Goal: Communication & Community: Answer question/provide support

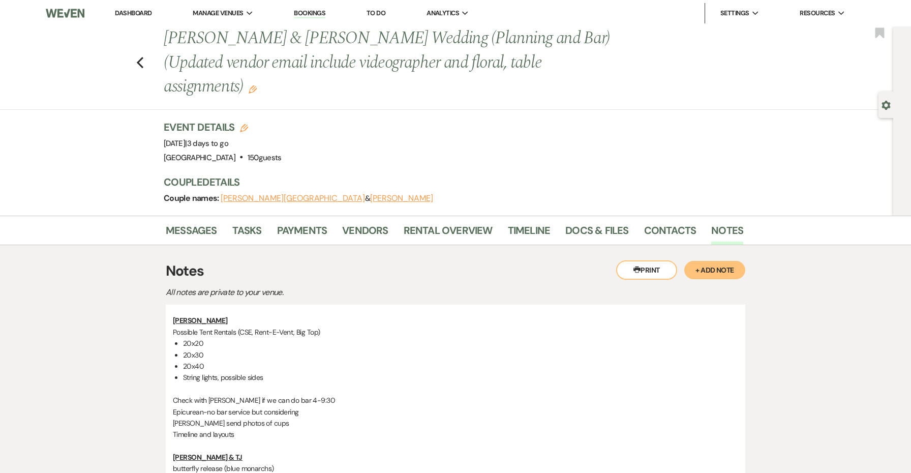
click at [130, 11] on link "Dashboard" at bounding box center [133, 13] width 37 height 9
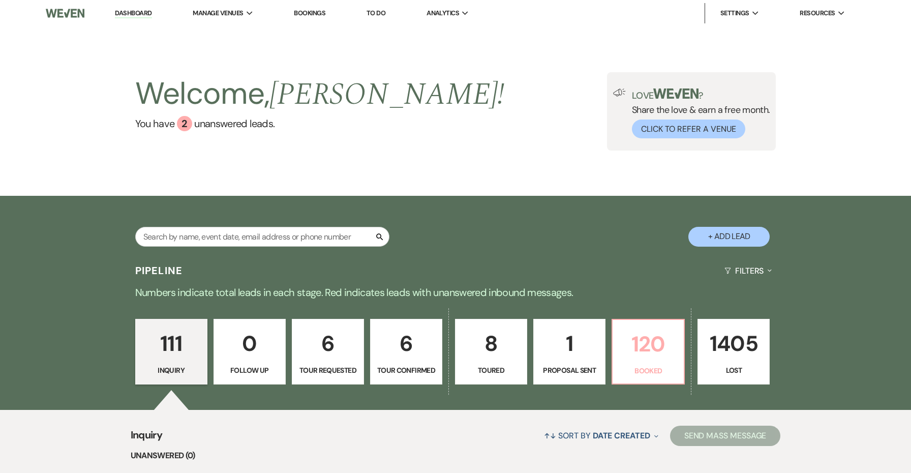
click at [641, 344] on p "120" at bounding box center [648, 344] width 59 height 34
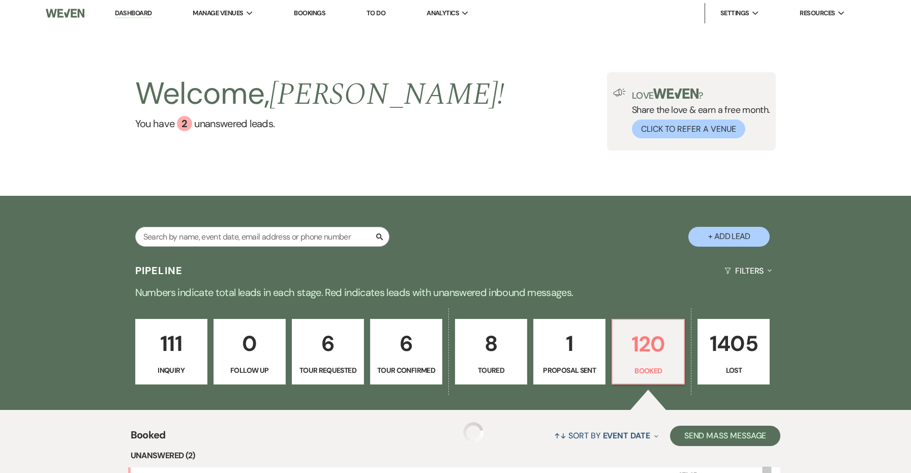
scroll to position [303, 0]
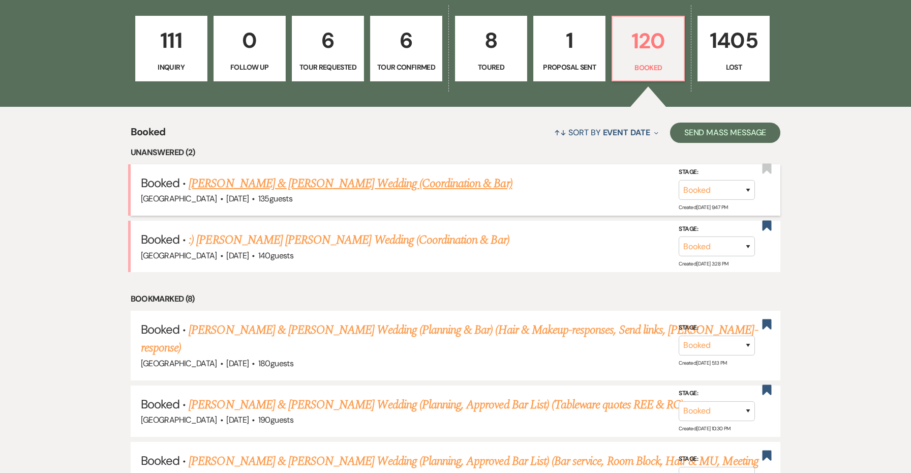
click at [353, 179] on link "[PERSON_NAME] & [PERSON_NAME] Wedding (Coordination & Bar)" at bounding box center [350, 183] width 323 height 18
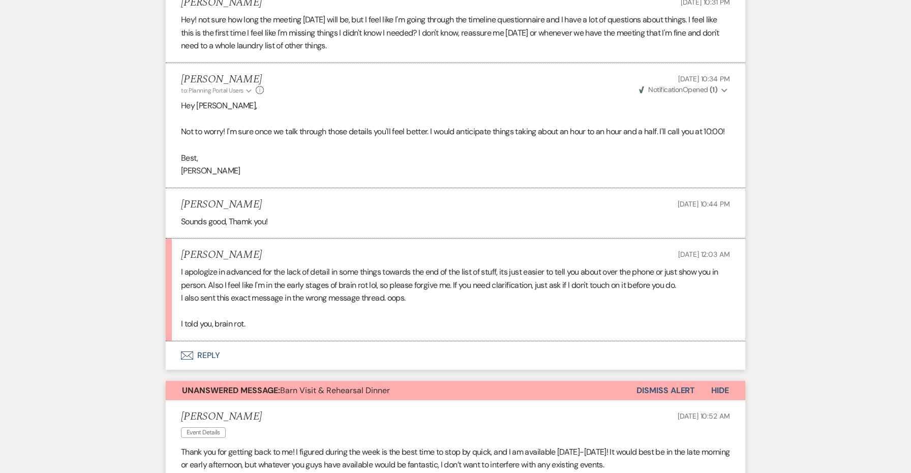
scroll to position [2306, 0]
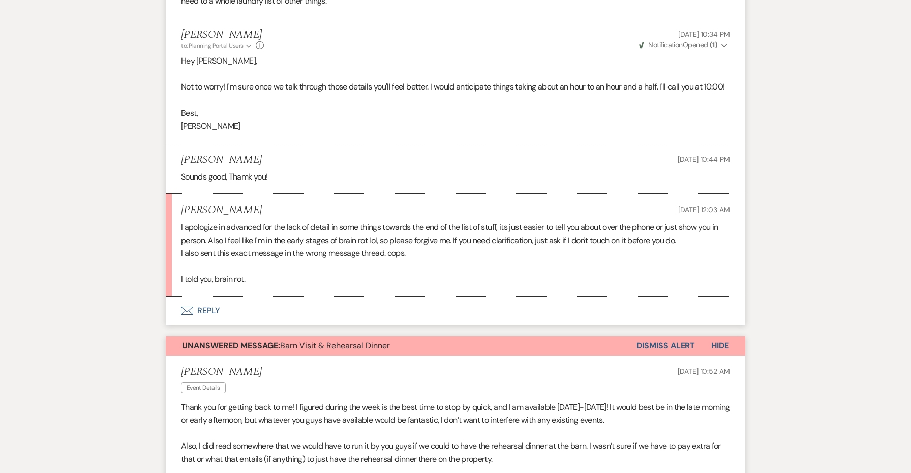
click at [670, 336] on button "Dismiss Alert" at bounding box center [665, 345] width 58 height 19
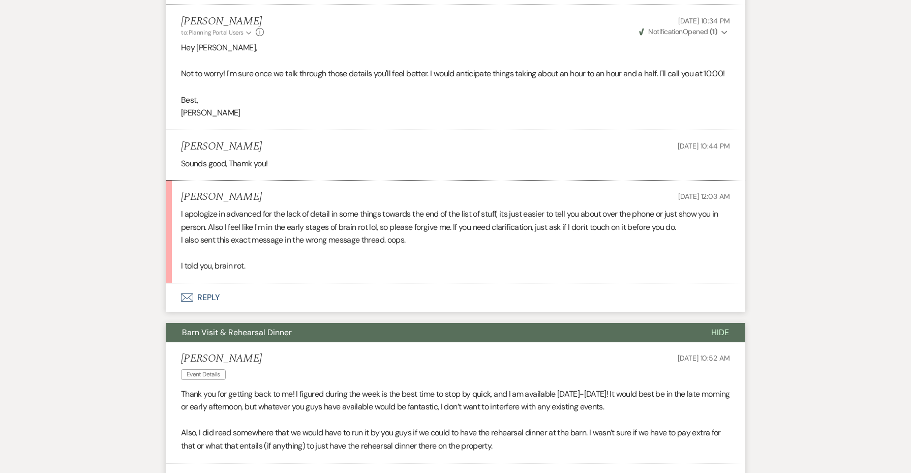
scroll to position [2319, 0]
click at [214, 283] on button "Envelope Reply" at bounding box center [455, 297] width 579 height 28
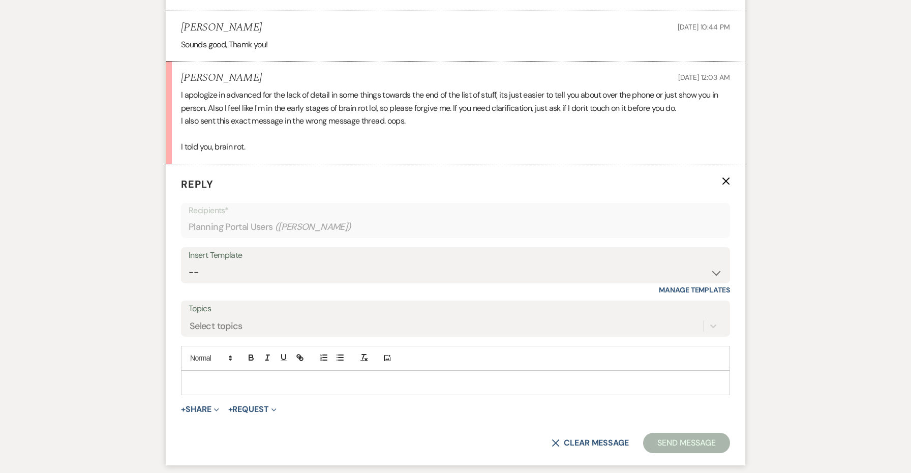
scroll to position [2458, 0]
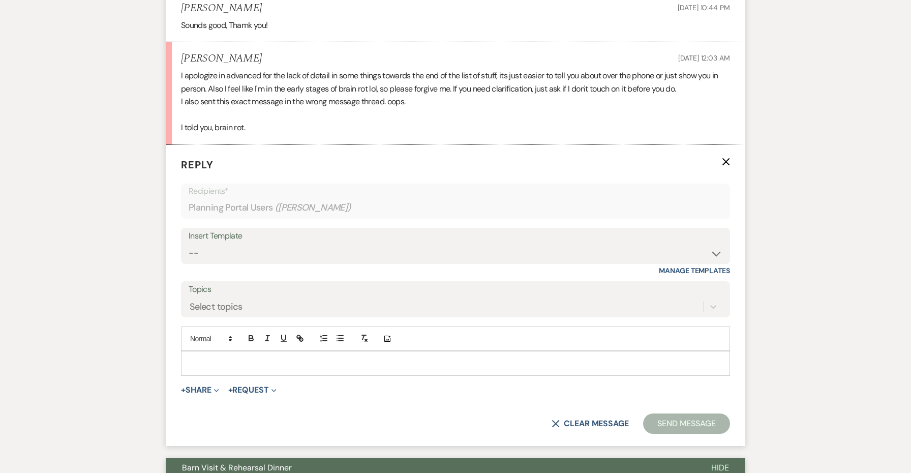
click at [250, 357] on p at bounding box center [455, 362] width 533 height 11
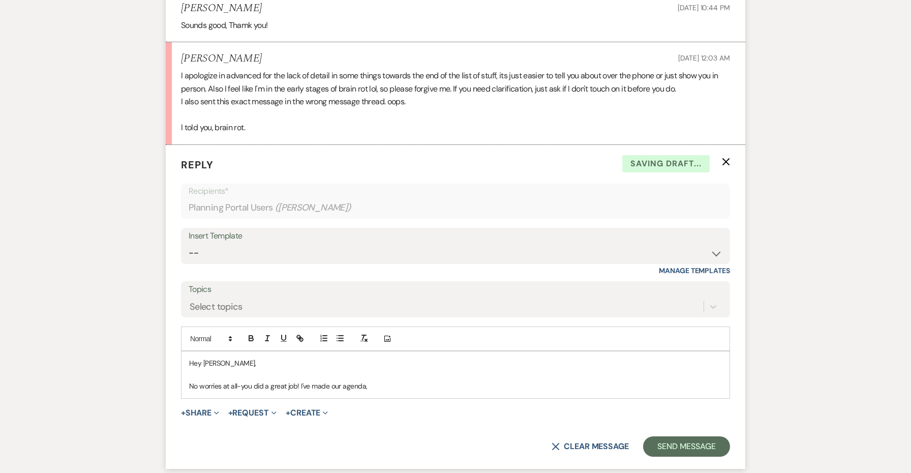
click at [312, 380] on p "No worries at all-you did a great job! I've made our agenda," at bounding box center [455, 385] width 533 height 11
click at [309, 380] on p "No worries at all-you did a great job! I've flagged some important items to dis…" at bounding box center [455, 385] width 533 height 11
click at [616, 380] on p "No worries at all-you did a great job! I've created the timeline, updated layou…" at bounding box center [455, 385] width 533 height 11
click at [712, 380] on p "No worries at all-you did a great job! I've created the timeline, updated layou…" at bounding box center [455, 385] width 533 height 11
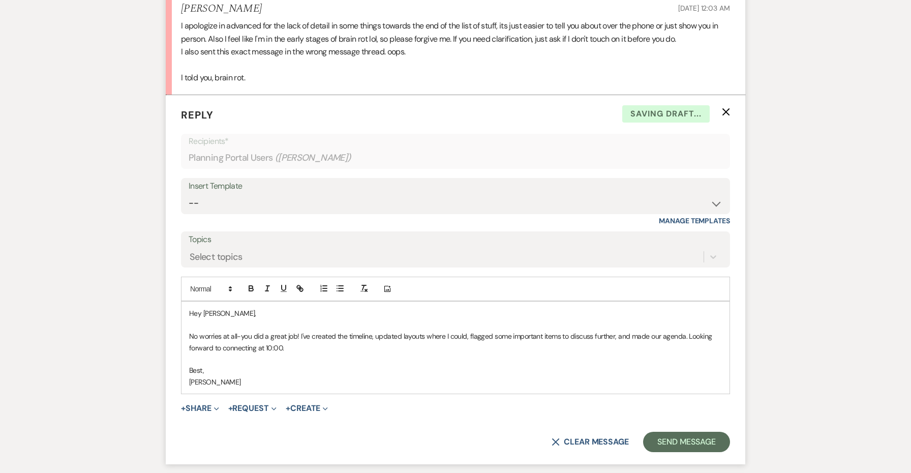
scroll to position [2585, 0]
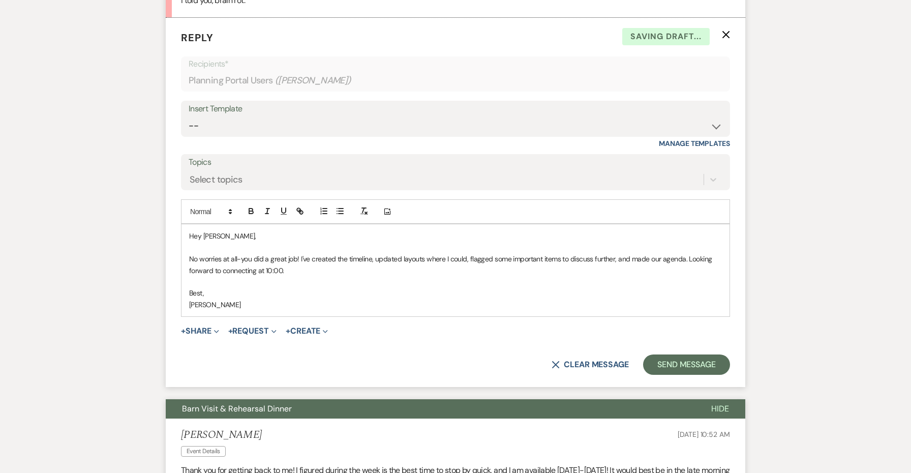
click at [190, 299] on p "[PERSON_NAME]" at bounding box center [455, 304] width 533 height 11
click at [297, 253] on p "No worries at all-you did a great job! I've created the timeline, updated layou…" at bounding box center [455, 264] width 533 height 23
click at [345, 253] on p "No worries at all-you did a great job, brain rot and all! I've created the time…" at bounding box center [455, 264] width 533 height 23
click at [660, 292] on form "Reply X Saving draft... Recipients* Planning Portal Users ( [PERSON_NAME] ) Ins…" at bounding box center [455, 202] width 579 height 369
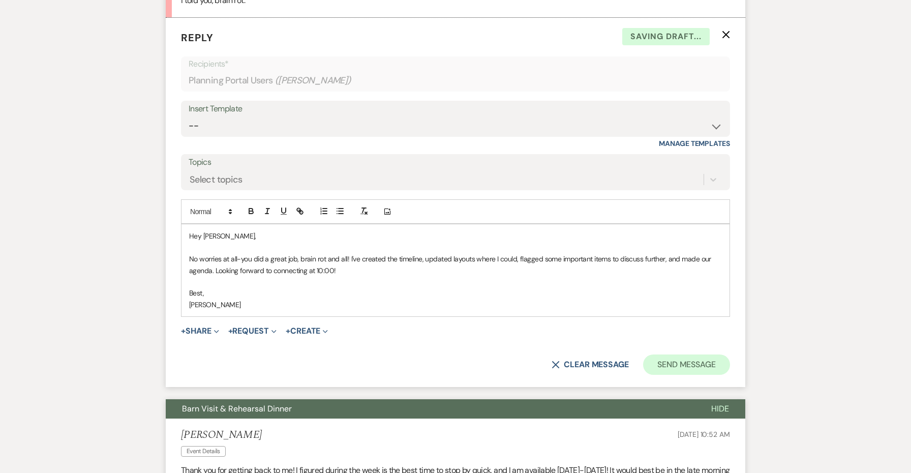
click at [665, 354] on button "Send Message" at bounding box center [686, 364] width 87 height 20
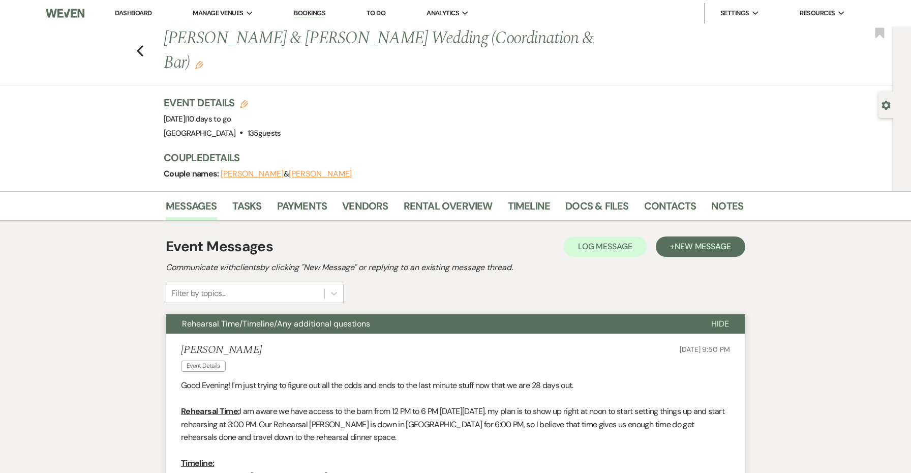
scroll to position [0, 0]
click at [138, 45] on icon "Previous" at bounding box center [140, 51] width 8 height 12
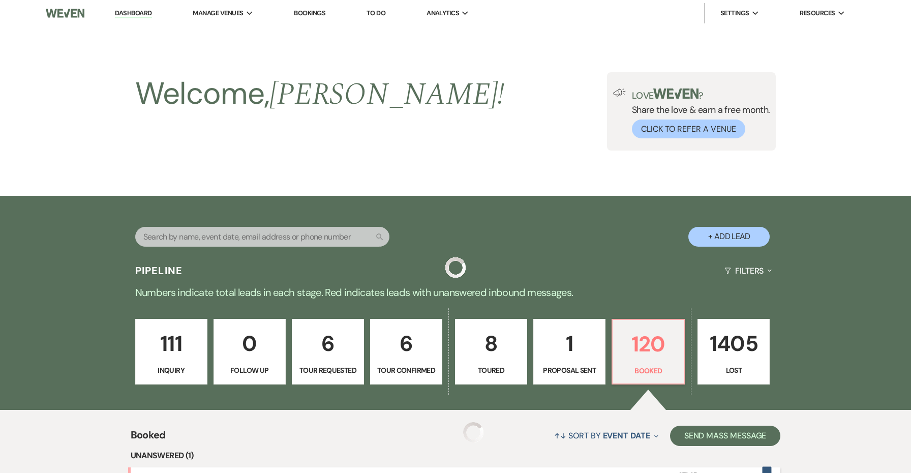
scroll to position [303, 0]
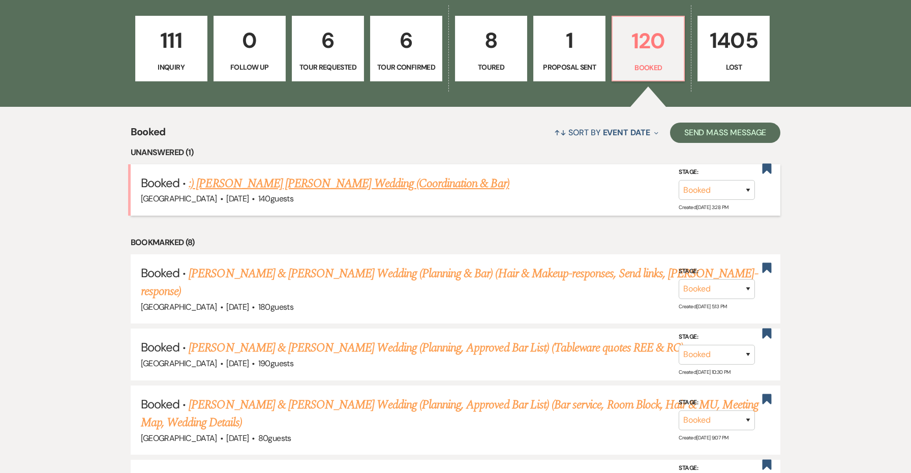
click at [427, 182] on link ":) [PERSON_NAME] [PERSON_NAME] Wedding (Coordination & Bar)" at bounding box center [349, 183] width 320 height 18
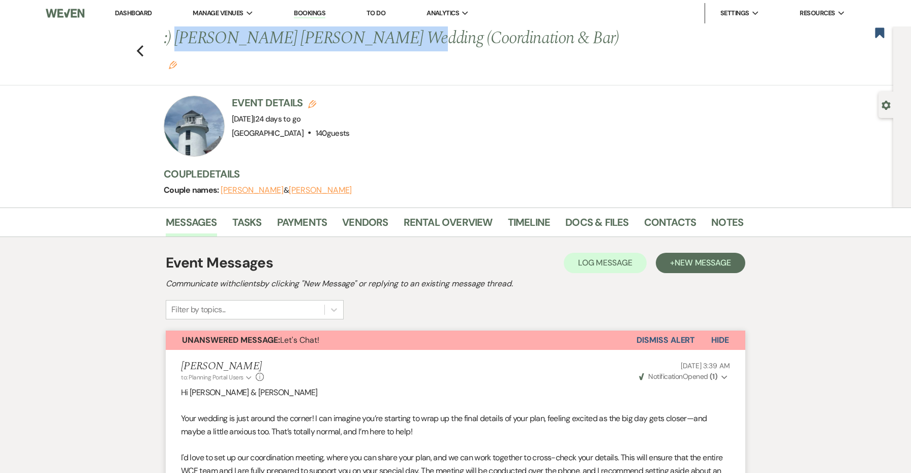
drag, startPoint x: 370, startPoint y: 39, endPoint x: 182, endPoint y: 37, distance: 187.1
click at [182, 37] on h1 ":) [PERSON_NAME] [PERSON_NAME] Wedding (Coordination & Bar) Edit" at bounding box center [391, 50] width 455 height 48
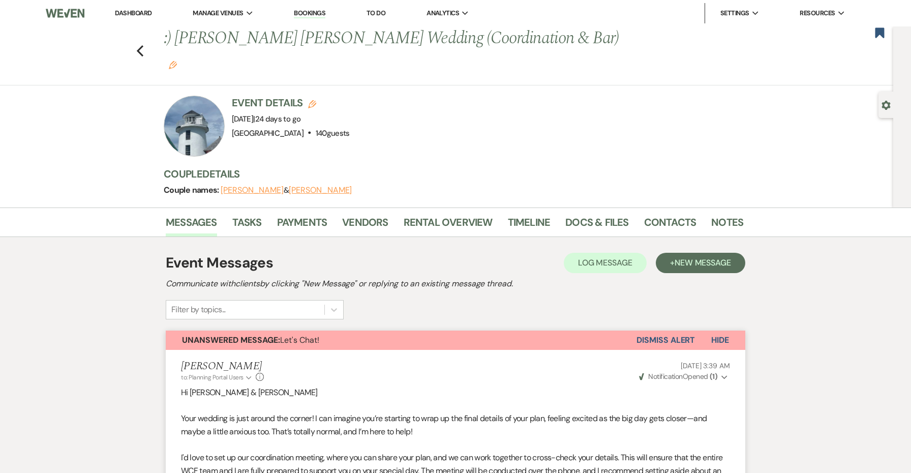
click at [181, 37] on h1 ":) [PERSON_NAME] [PERSON_NAME] Wedding (Coordination & Bar) Edit" at bounding box center [391, 50] width 455 height 48
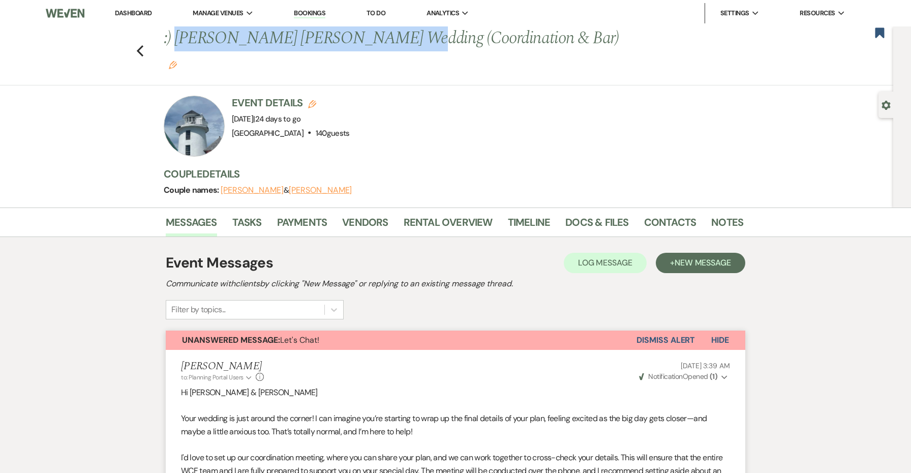
drag, startPoint x: 178, startPoint y: 37, endPoint x: 367, endPoint y: 35, distance: 189.6
click at [367, 35] on h1 ":) [PERSON_NAME] [PERSON_NAME] Wedding (Coordination & Bar) Edit" at bounding box center [391, 50] width 455 height 48
copy h1 "[PERSON_NAME] [PERSON_NAME]"
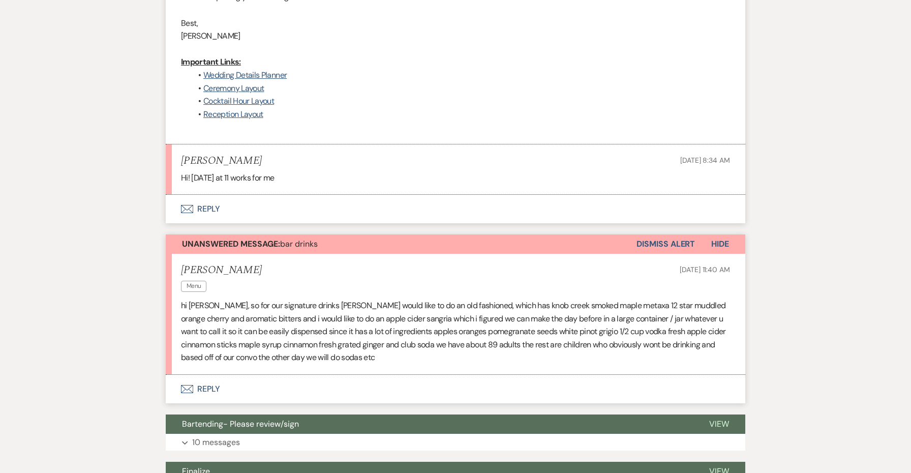
scroll to position [695, 0]
